Goal: Task Accomplishment & Management: Manage account settings

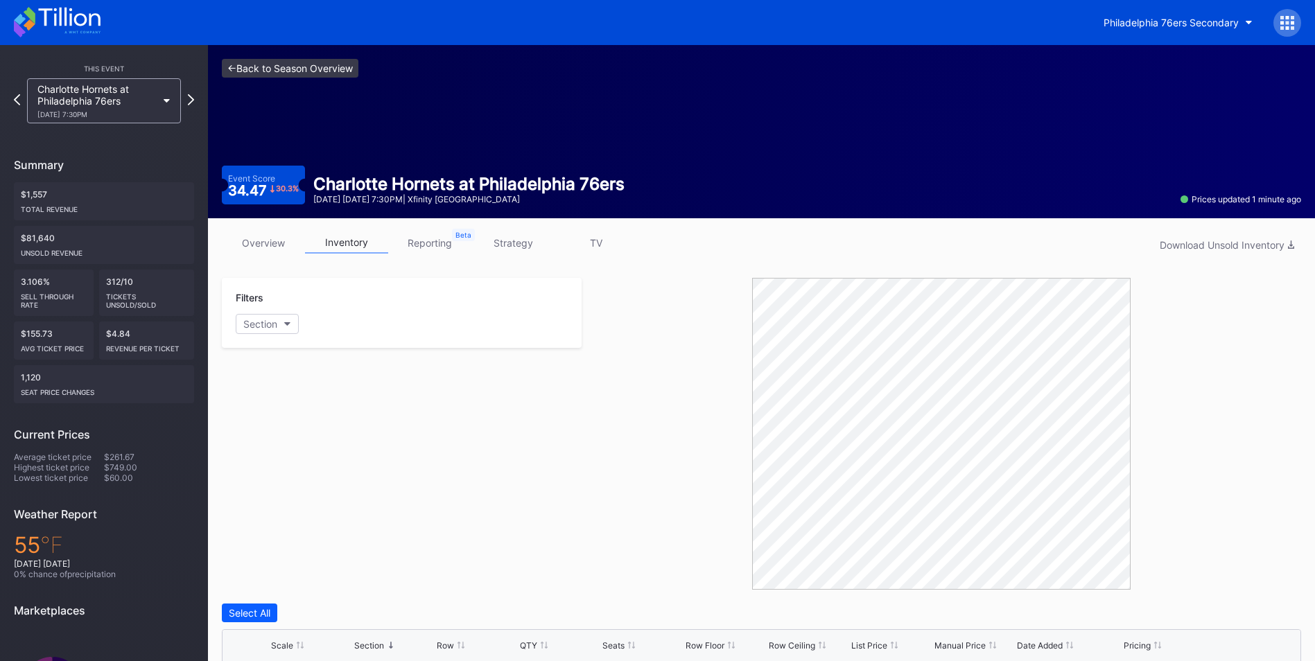
click at [325, 70] on link "<- Back to Season Overview" at bounding box center [290, 68] width 137 height 19
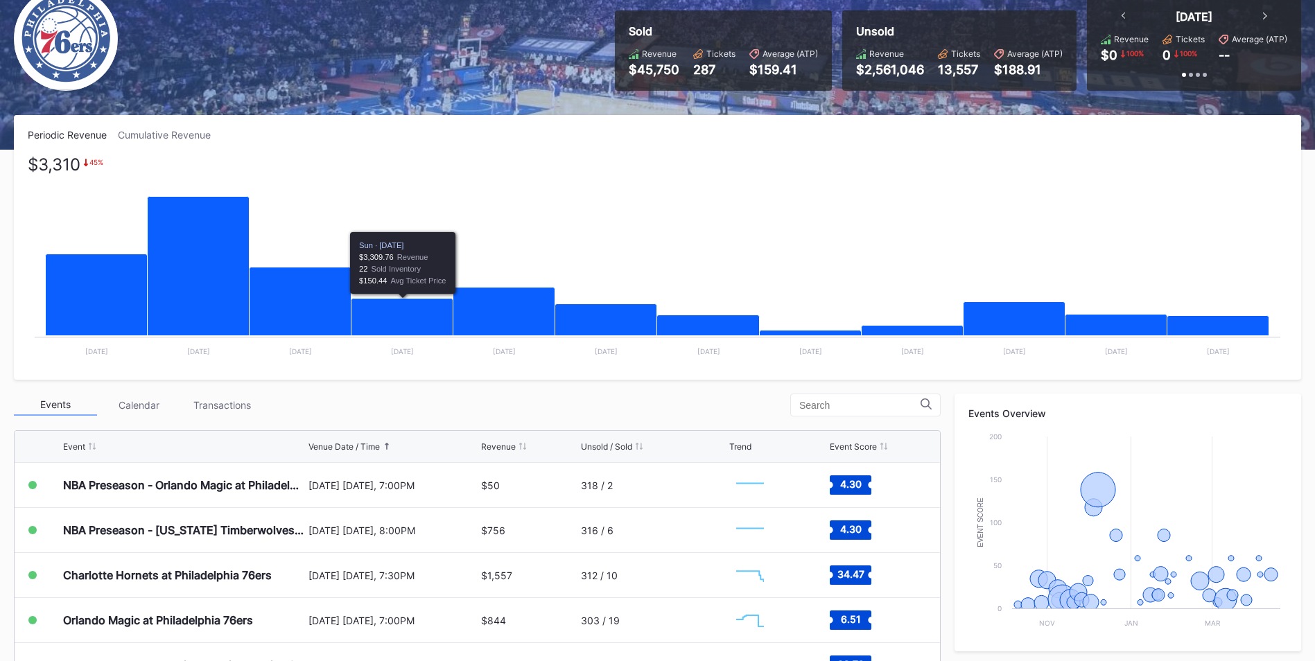
scroll to position [143, 0]
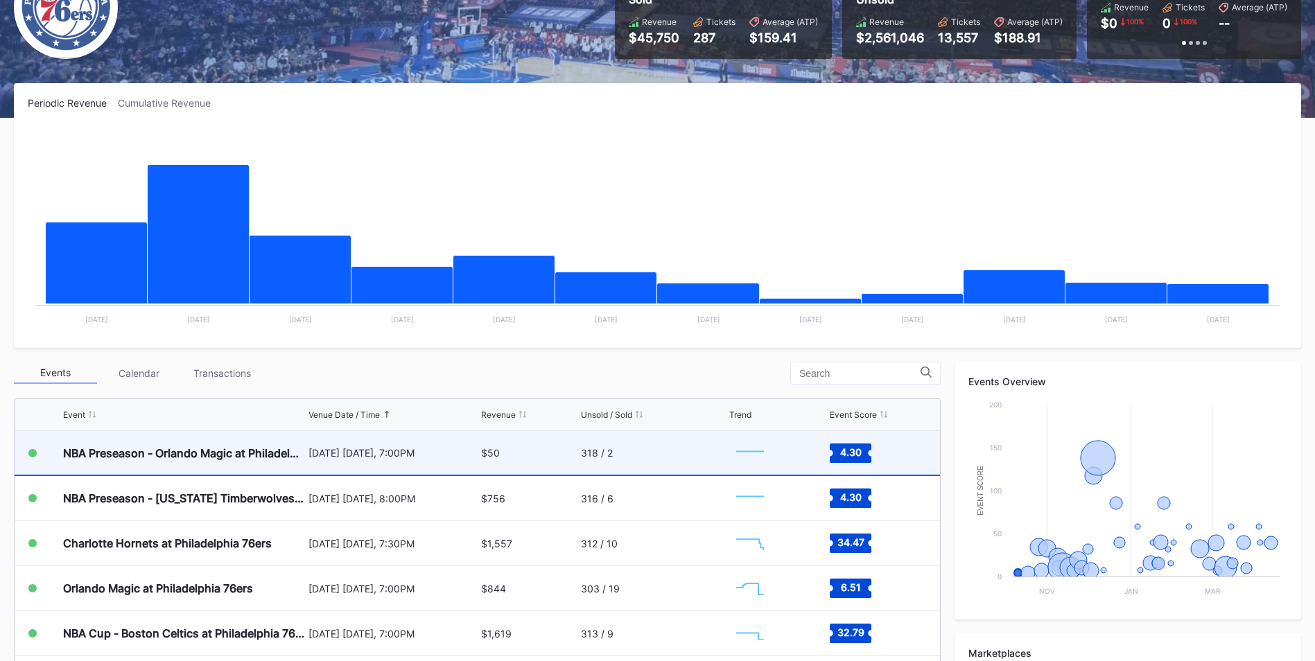
click at [317, 462] on div "[DATE] [DATE], 7:00PM" at bounding box center [392, 453] width 169 height 44
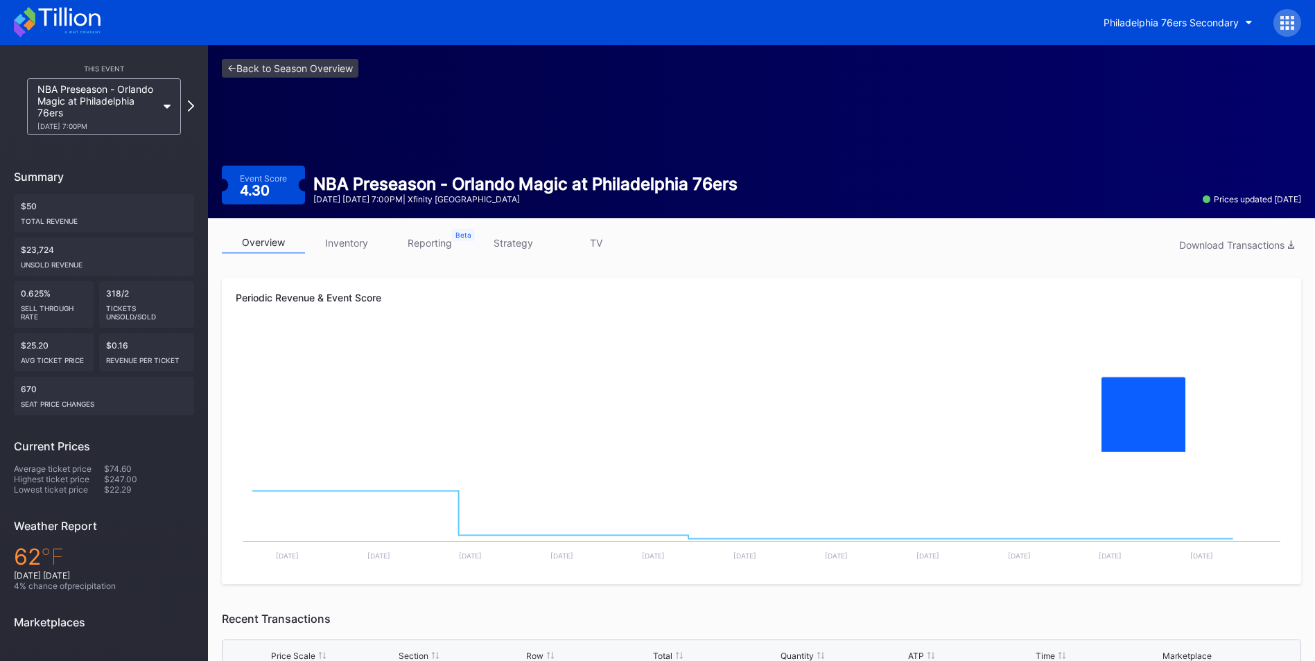
click at [354, 254] on div "overview inventory reporting strategy TV Download Transactions" at bounding box center [761, 246] width 1079 height 28
drag, startPoint x: 338, startPoint y: 242, endPoint x: 344, endPoint y: 248, distance: 8.3
click at [338, 242] on link "inventory" at bounding box center [346, 242] width 83 height 21
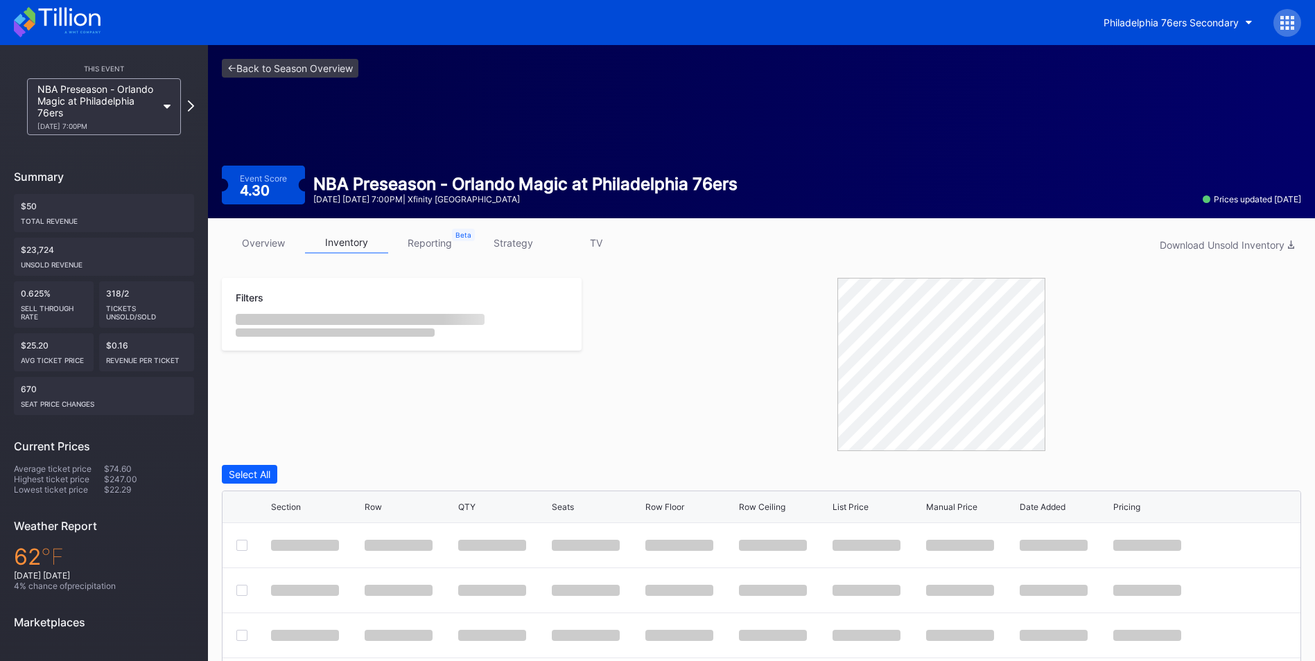
click at [344, 248] on link "inventory" at bounding box center [346, 242] width 83 height 21
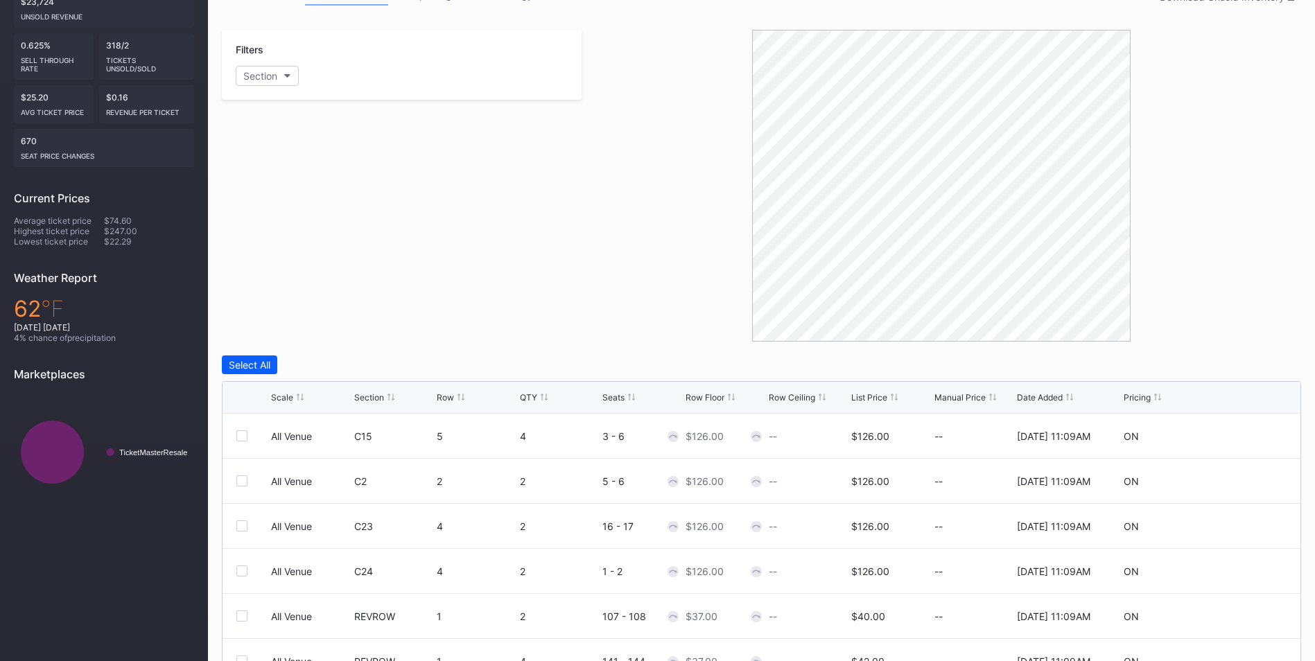
scroll to position [365, 0]
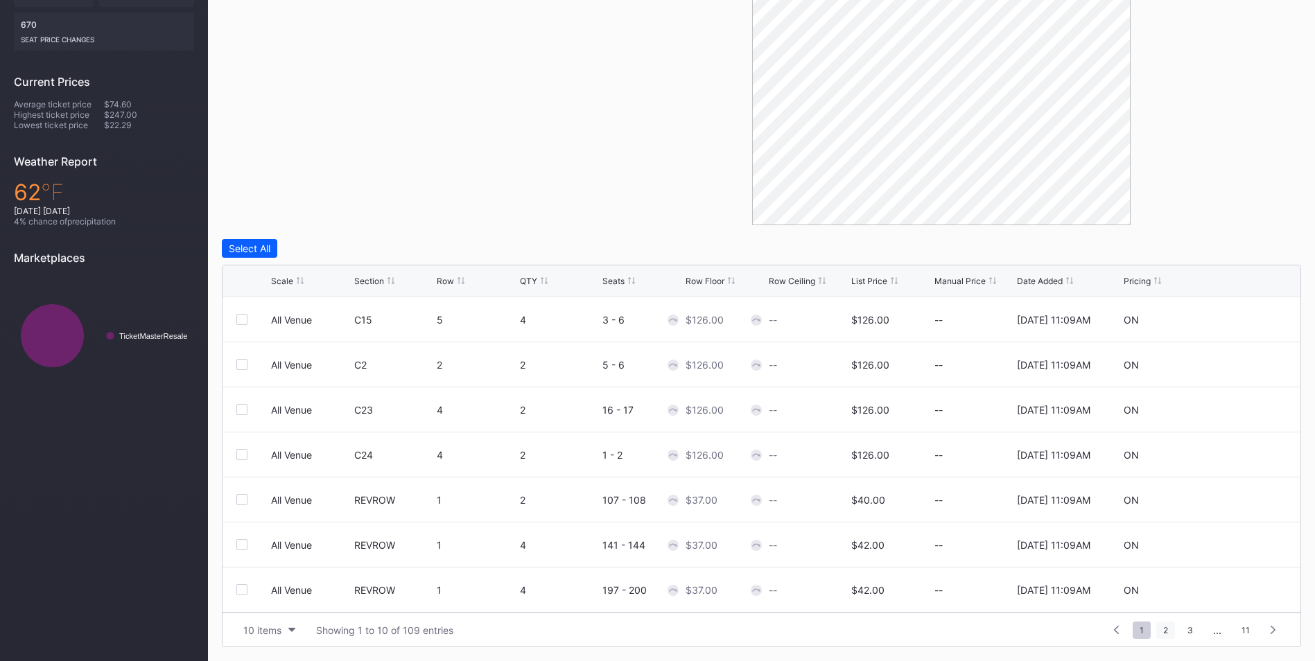
click at [1170, 631] on span "2" at bounding box center [1165, 630] width 19 height 17
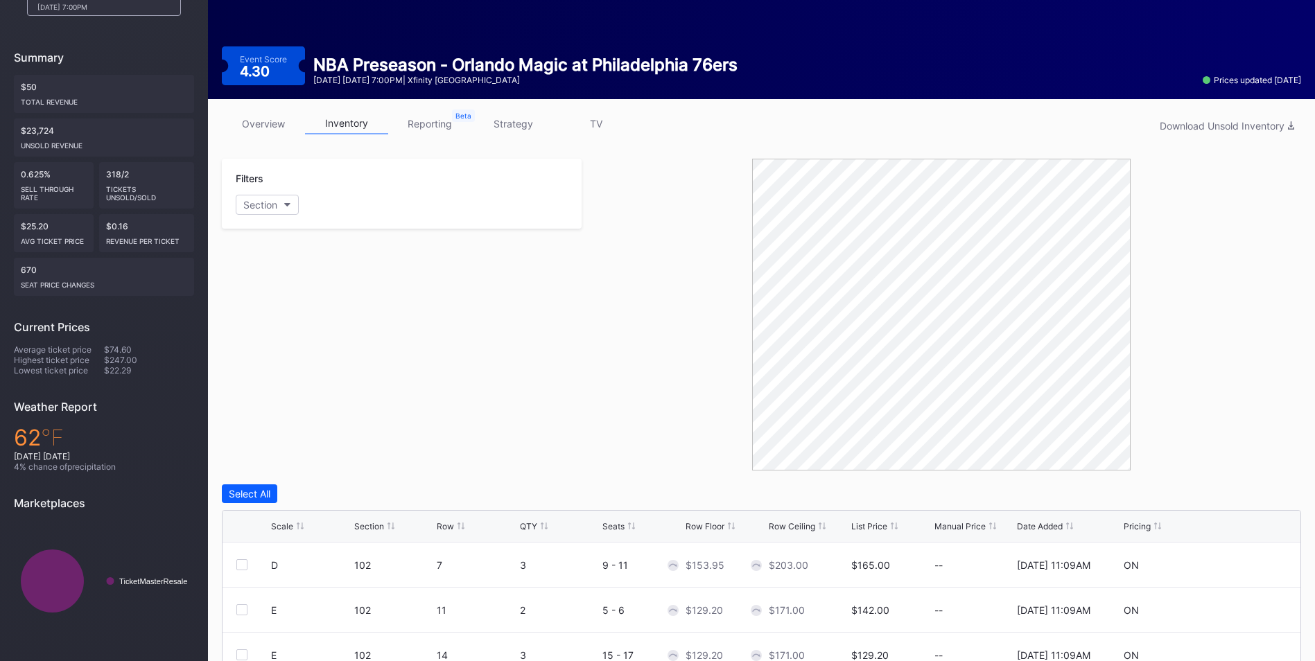
scroll to position [0, 0]
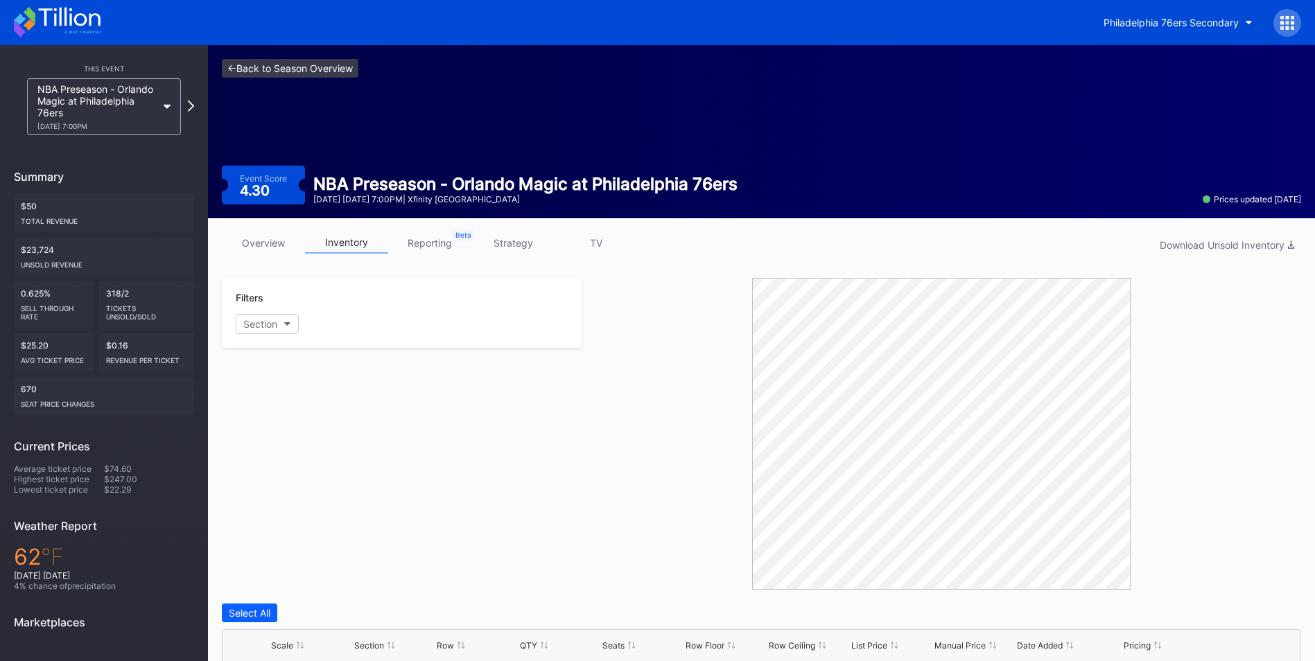
click at [321, 73] on link "<- Back to Season Overview" at bounding box center [290, 68] width 137 height 19
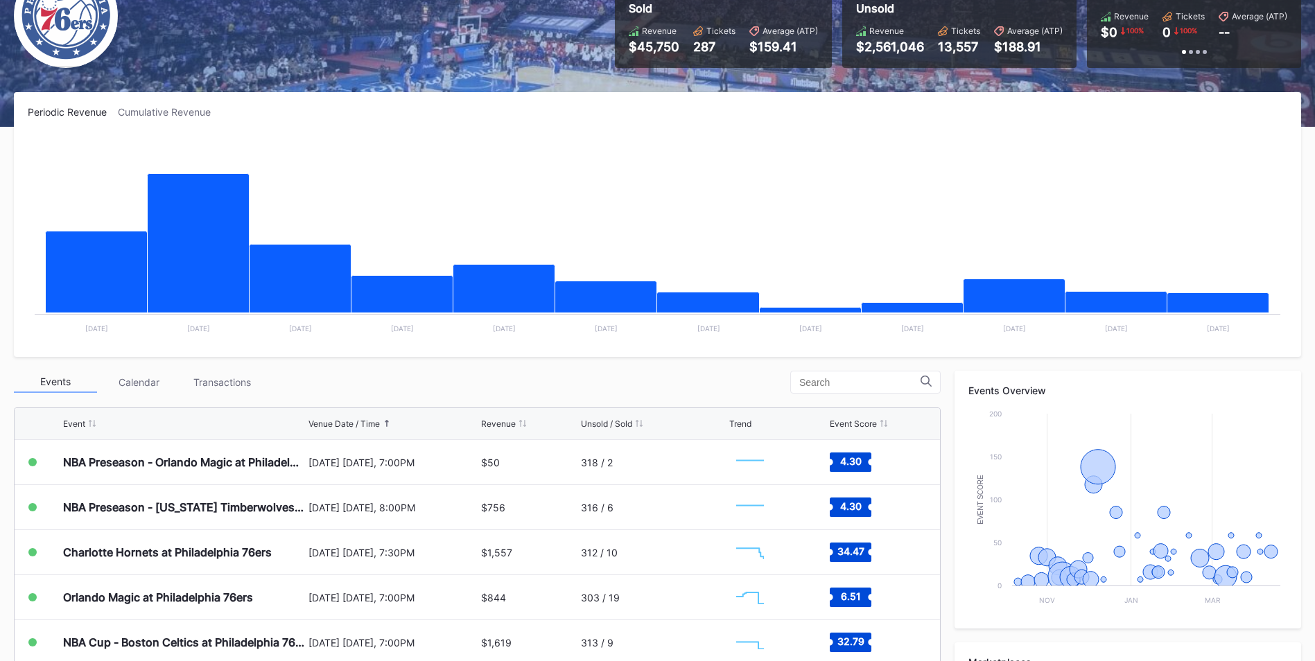
scroll to position [134, 0]
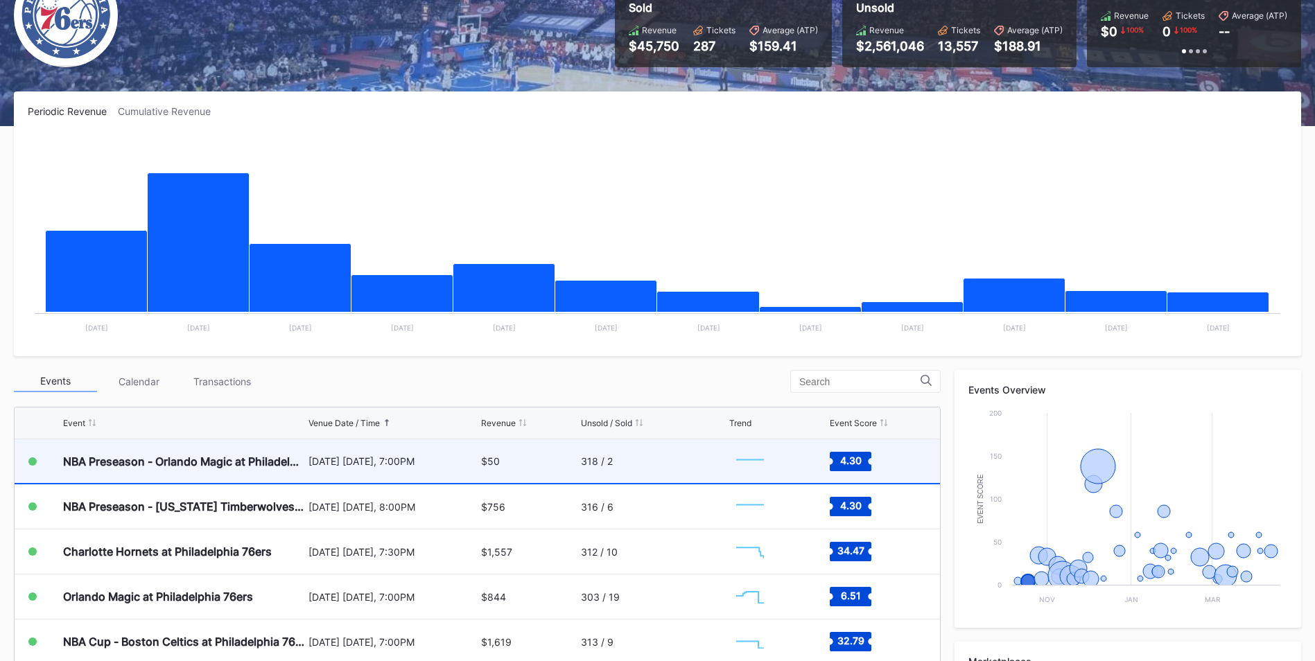
click at [523, 463] on div "$50" at bounding box center [529, 461] width 96 height 44
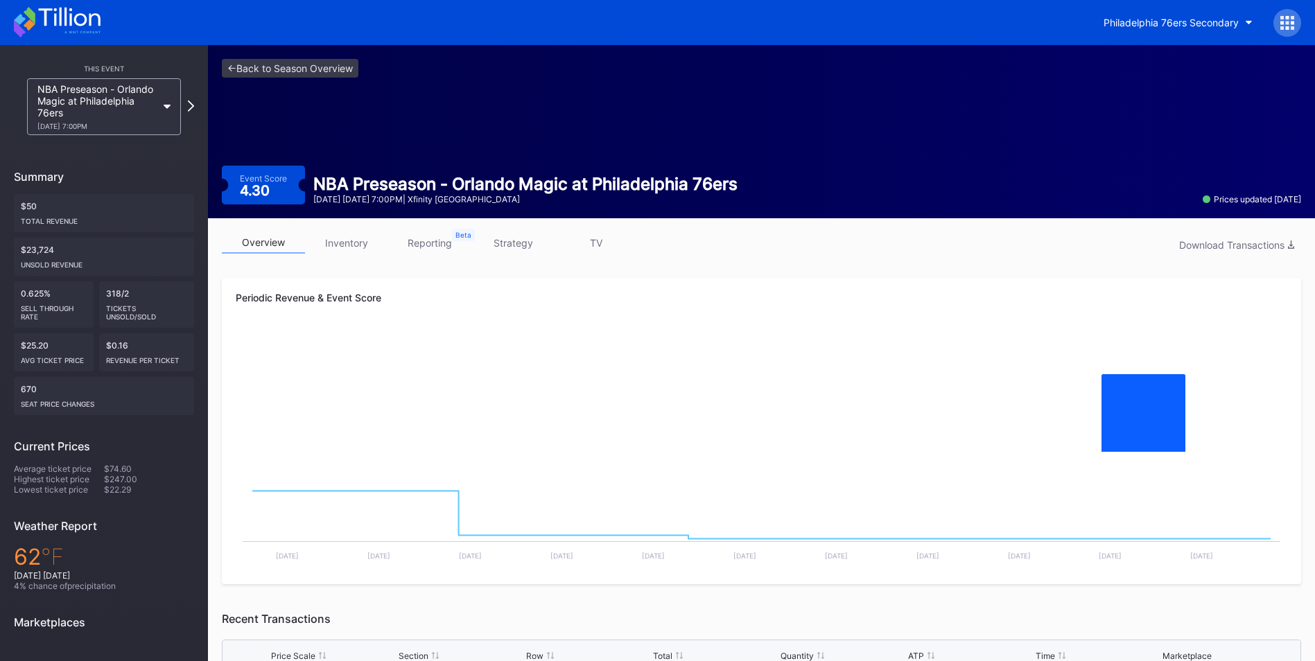
click at [359, 243] on link "inventory" at bounding box center [346, 242] width 83 height 21
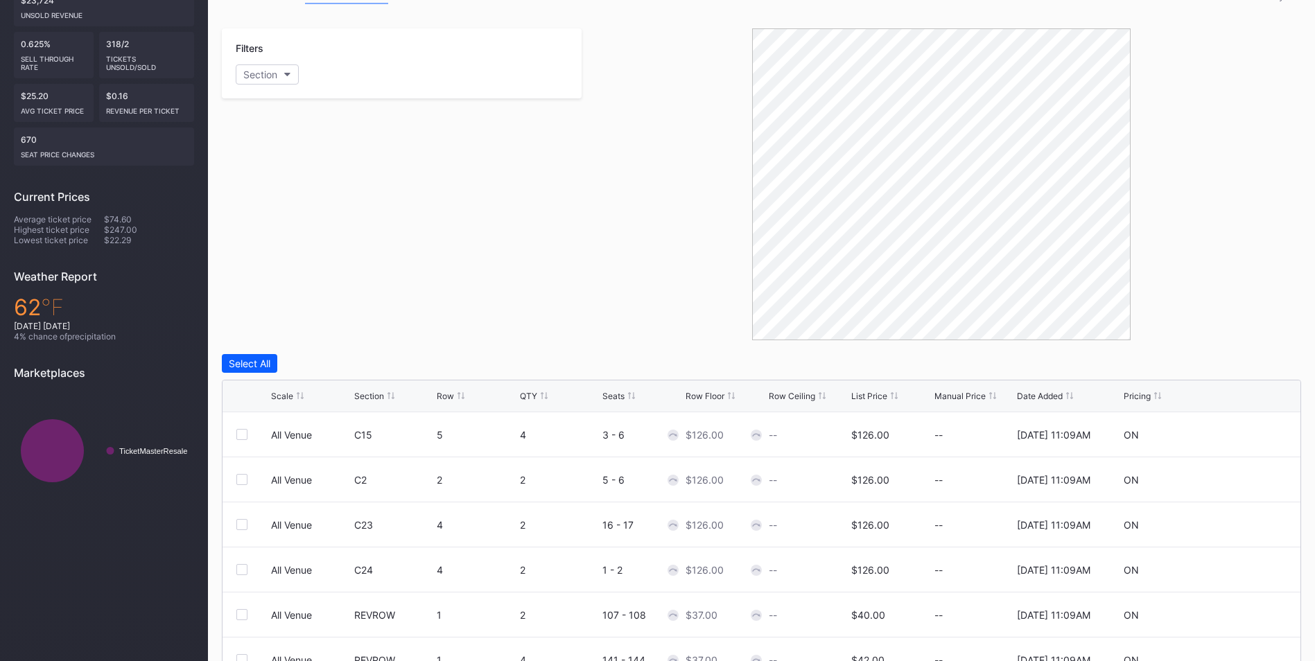
scroll to position [251, 0]
click at [360, 392] on div "Section" at bounding box center [369, 394] width 30 height 10
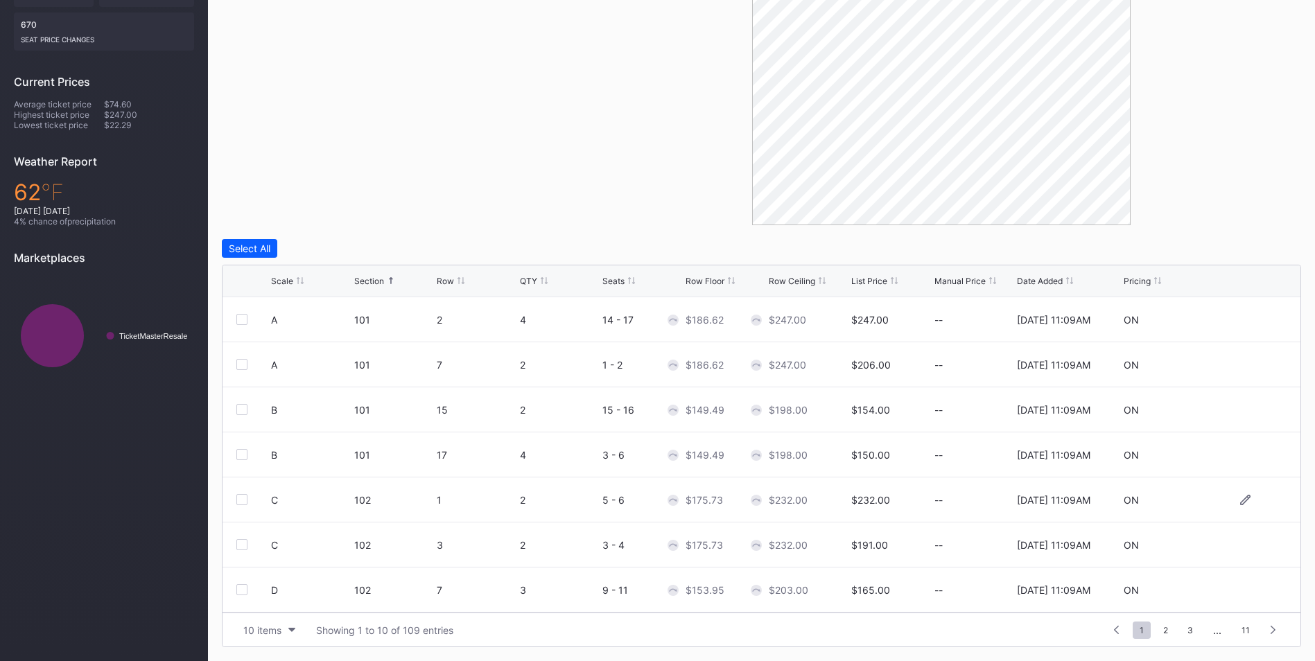
scroll to position [135, 0]
